Goal: Use online tool/utility: Use online tool/utility

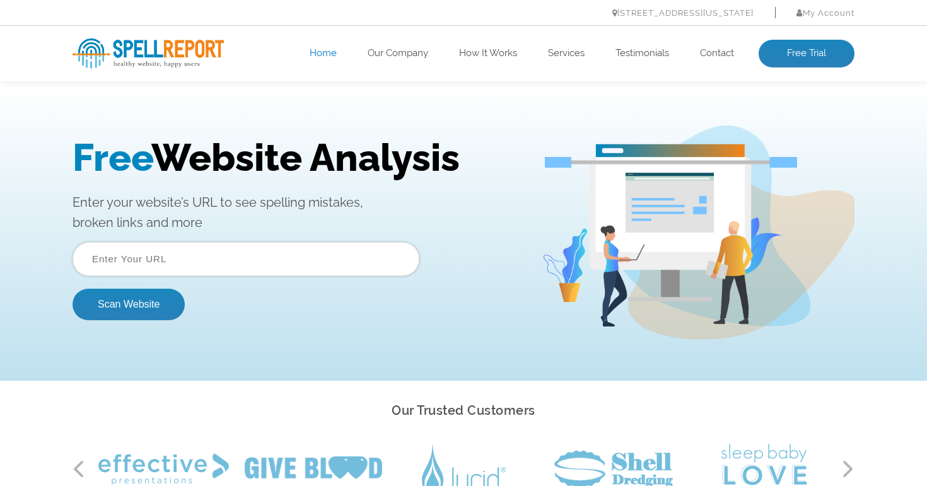
click at [109, 250] on input "text" at bounding box center [246, 259] width 347 height 34
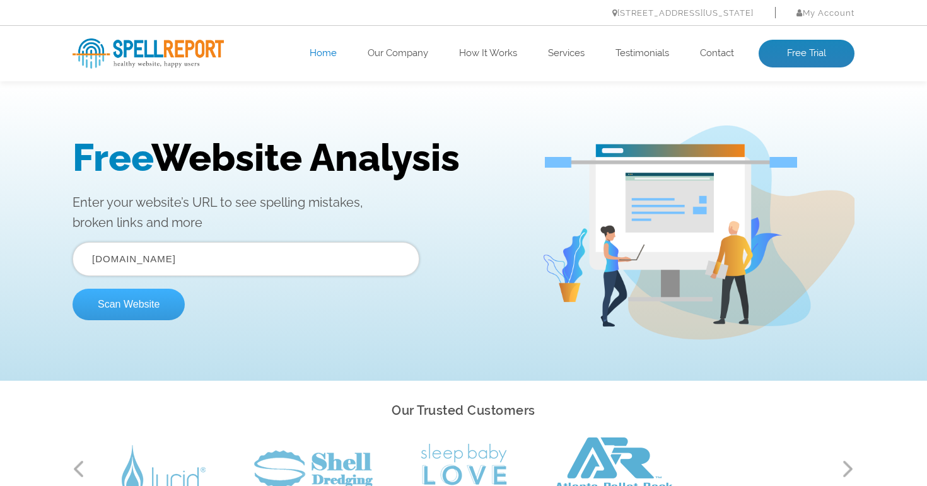
type input "[DOMAIN_NAME]"
click at [141, 309] on button "Scan Website" at bounding box center [129, 305] width 112 height 32
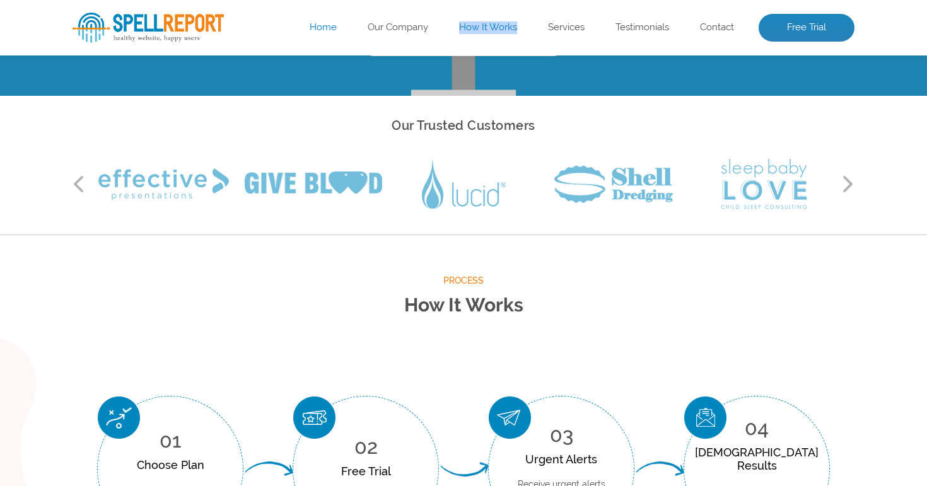
scroll to position [358, 0]
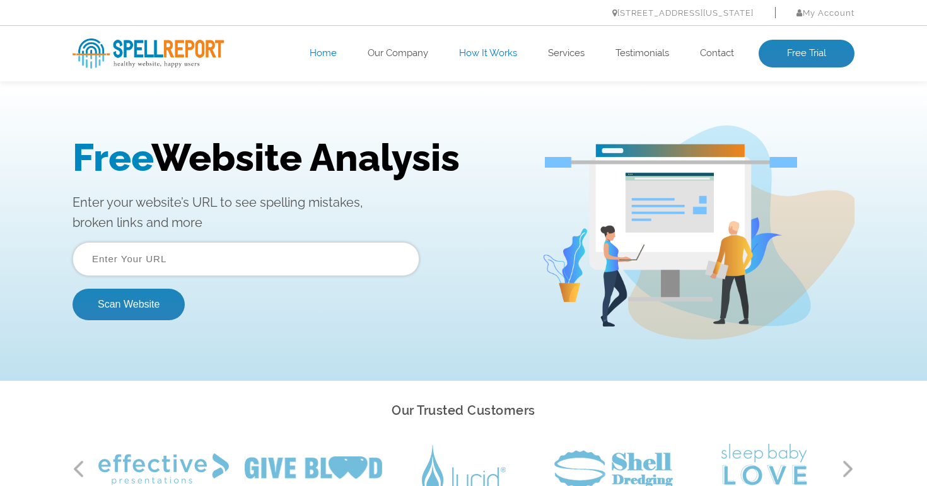
click at [397, 63] on ul "Home Our Company How It Works Services Testimonials Contact Free Trial" at bounding box center [542, 54] width 626 height 28
click at [397, 54] on link "Our Company" at bounding box center [398, 53] width 61 height 13
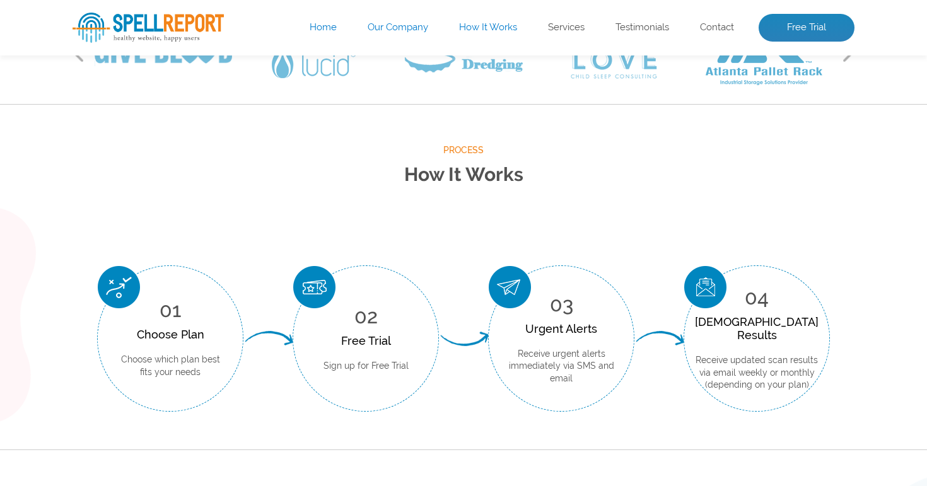
scroll to position [387, 0]
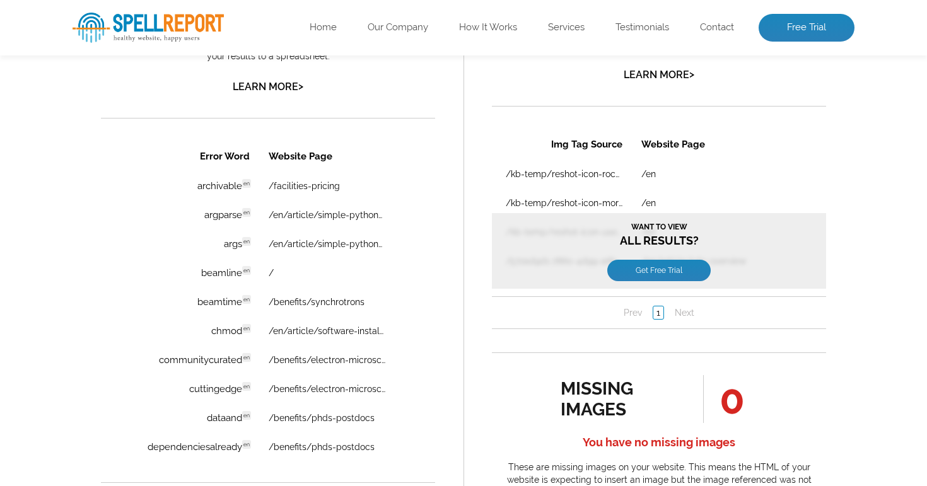
scroll to position [943, 0]
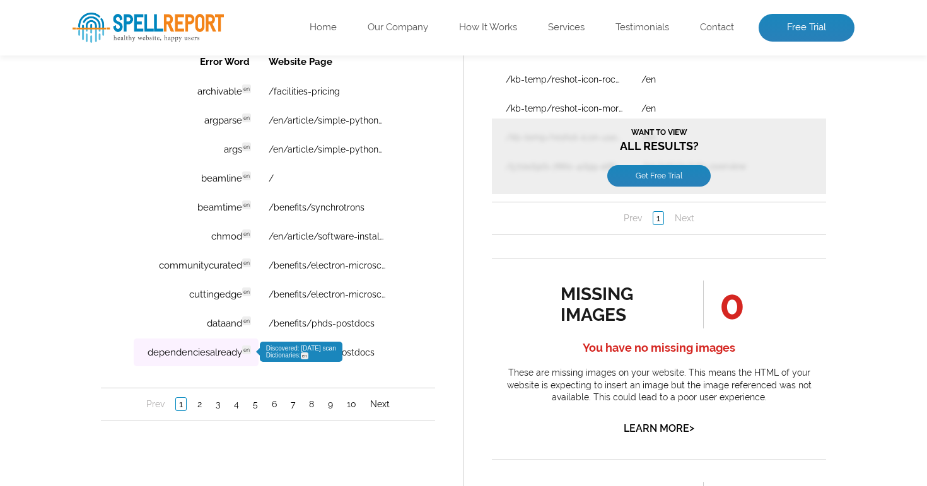
click at [238, 355] on td "dependenciesalready en Discovered: 08-17-2025 scan Dictionaries: en" at bounding box center [196, 353] width 125 height 28
